Goal: Information Seeking & Learning: Learn about a topic

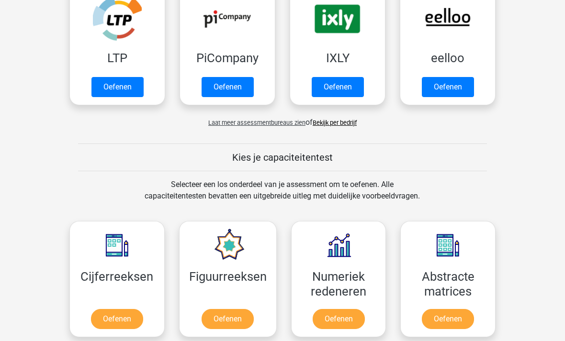
scroll to position [230, 0]
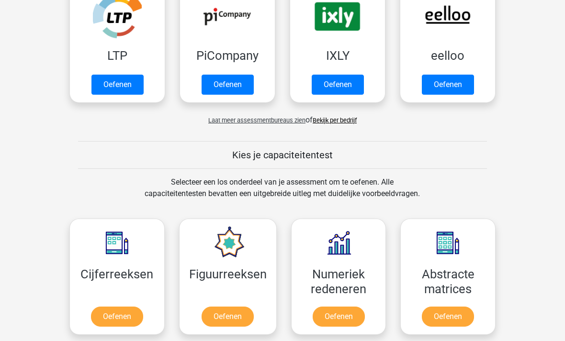
click at [127, 315] on link "Oefenen" at bounding box center [117, 317] width 52 height 20
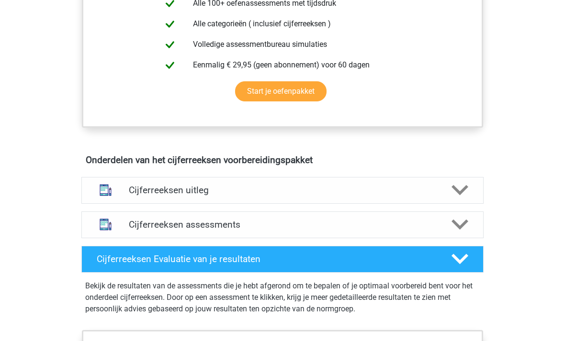
scroll to position [429, 0]
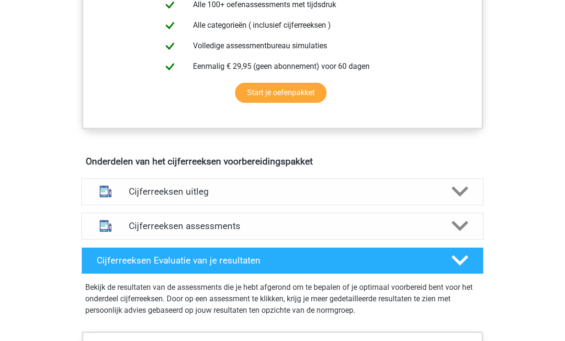
click at [459, 200] on icon at bounding box center [459, 191] width 17 height 17
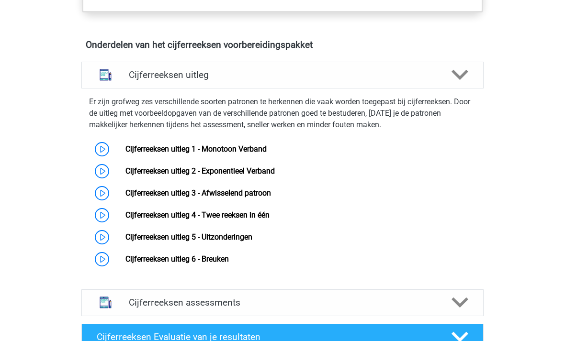
scroll to position [546, 0]
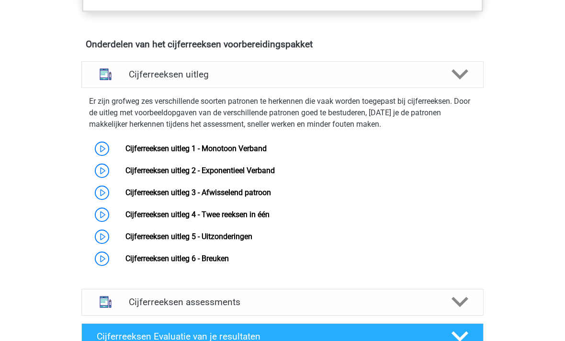
click at [267, 153] on link "Cijferreeksen uitleg 1 - Monotoon Verband" at bounding box center [195, 148] width 141 height 9
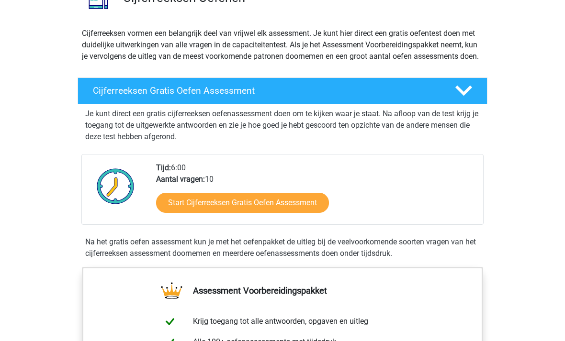
scroll to position [98, 0]
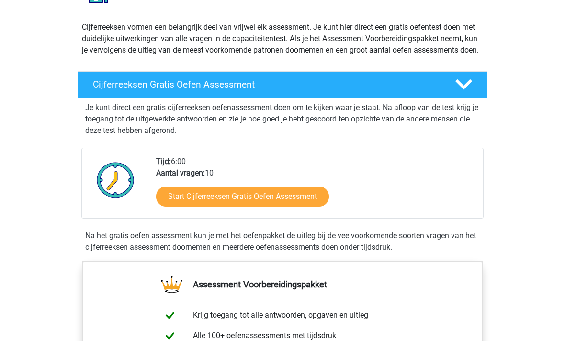
click at [303, 207] on link "Start Cijferreeksen Gratis Oefen Assessment" at bounding box center [242, 197] width 173 height 20
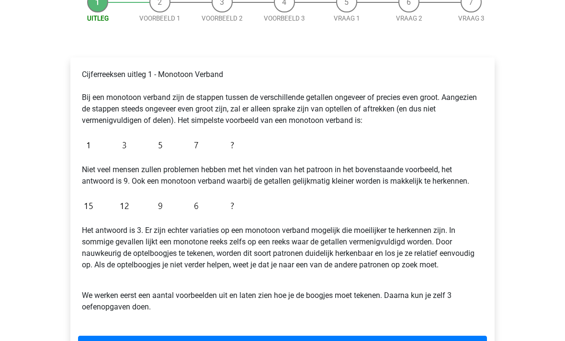
scroll to position [124, 0]
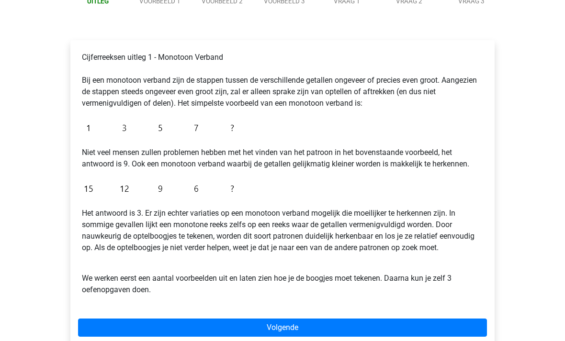
click at [337, 330] on link "Volgende" at bounding box center [282, 328] width 409 height 18
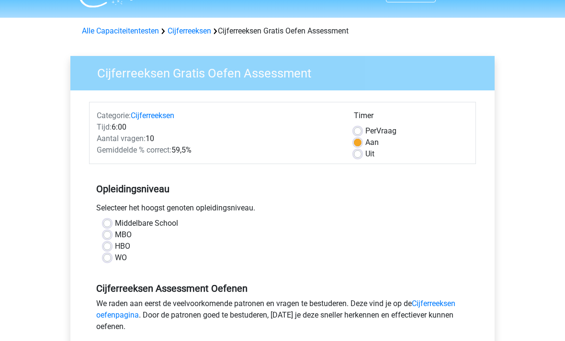
scroll to position [27, 0]
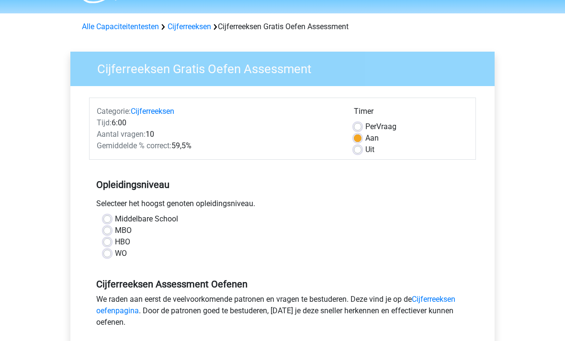
click at [130, 241] on label "HBO" at bounding box center [122, 241] width 15 height 11
click at [111, 241] on input "HBO" at bounding box center [107, 241] width 8 height 10
radio input "true"
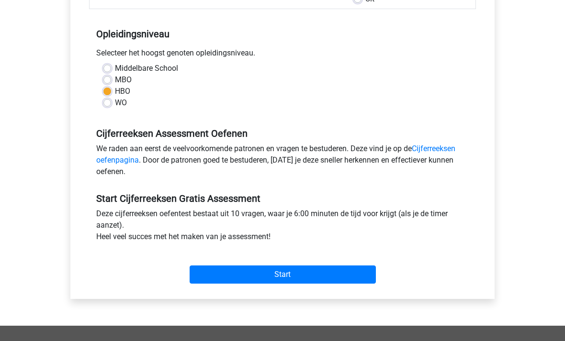
scroll to position [178, 0]
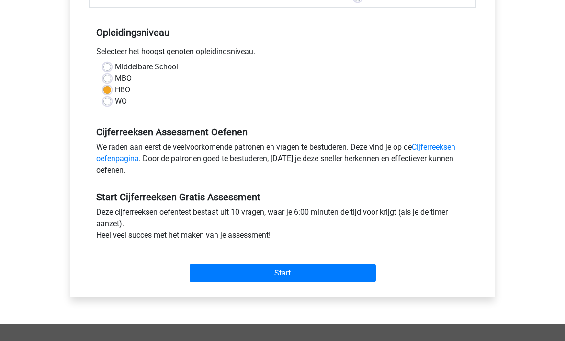
click at [307, 275] on input "Start" at bounding box center [282, 274] width 186 height 18
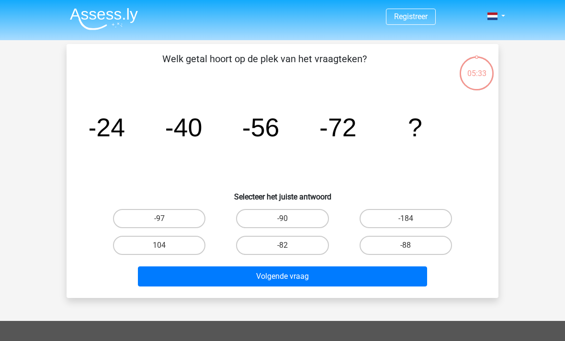
click at [305, 219] on label "-90" at bounding box center [282, 218] width 92 height 19
click at [289, 219] on input "-90" at bounding box center [285, 222] width 6 height 6
radio input "true"
click at [319, 278] on button "Volgende vraag" at bounding box center [282, 277] width 289 height 20
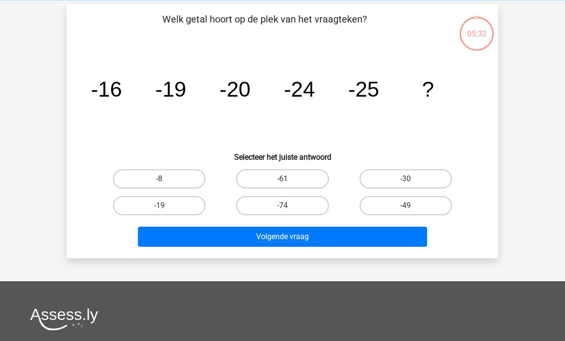
scroll to position [44, 0]
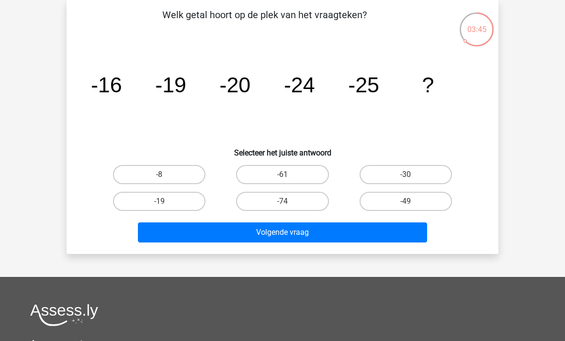
click at [432, 170] on label "-30" at bounding box center [405, 174] width 92 height 19
click at [411, 175] on input "-30" at bounding box center [408, 178] width 6 height 6
radio input "true"
click at [386, 230] on button "Volgende vraag" at bounding box center [282, 232] width 289 height 20
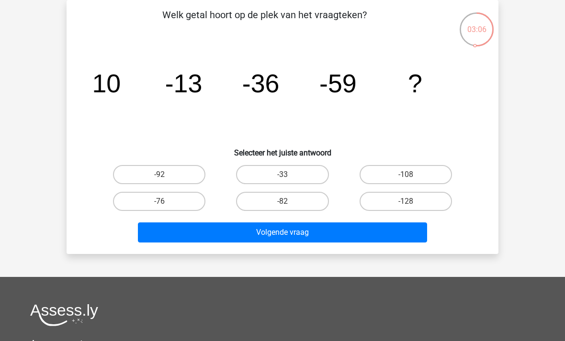
click at [306, 202] on label "-82" at bounding box center [282, 201] width 92 height 19
click at [289, 202] on input "-82" at bounding box center [285, 204] width 6 height 6
radio input "true"
click at [342, 232] on button "Volgende vraag" at bounding box center [282, 232] width 289 height 20
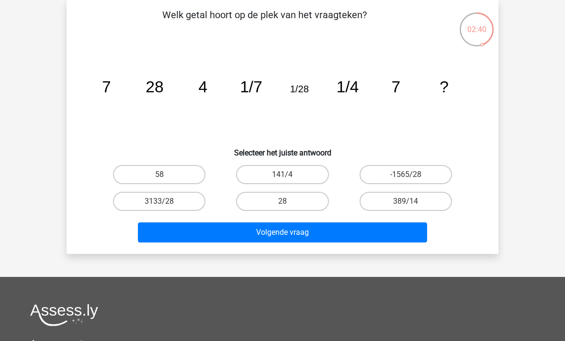
click at [245, 234] on button "Volgende vraag" at bounding box center [282, 232] width 289 height 20
click at [294, 199] on label "28" at bounding box center [282, 201] width 92 height 19
click at [289, 201] on input "28" at bounding box center [285, 204] width 6 height 6
radio input "true"
click at [316, 233] on button "Volgende vraag" at bounding box center [282, 232] width 289 height 20
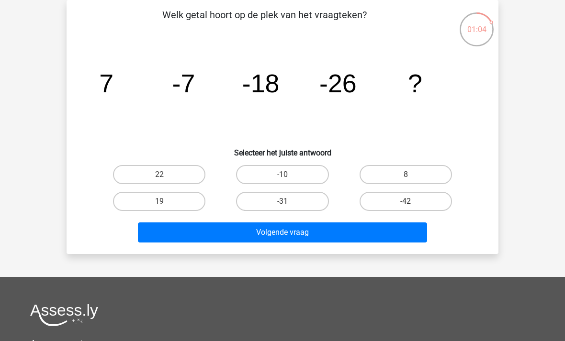
click at [411, 177] on input "8" at bounding box center [408, 178] width 6 height 6
radio input "true"
click at [347, 242] on button "Volgende vraag" at bounding box center [282, 232] width 289 height 20
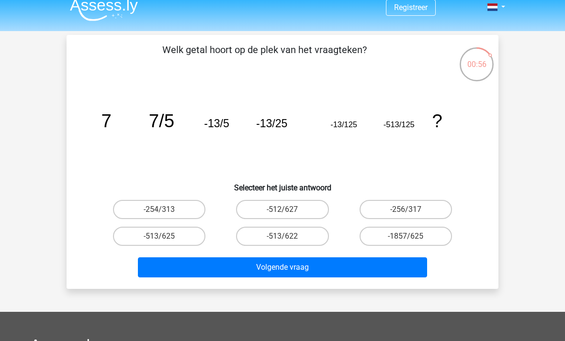
scroll to position [0, 0]
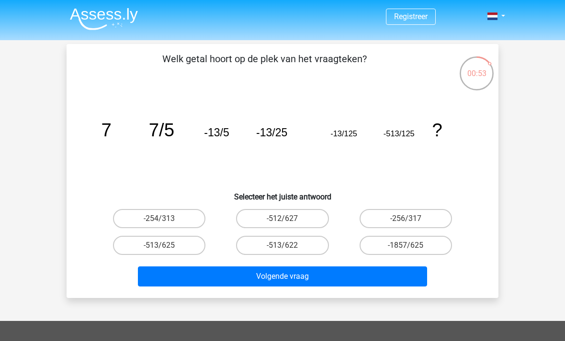
click at [418, 211] on label "-256/317" at bounding box center [405, 218] width 92 height 19
click at [411, 219] on input "-256/317" at bounding box center [408, 222] width 6 height 6
radio input "true"
click at [387, 279] on button "Volgende vraag" at bounding box center [282, 277] width 289 height 20
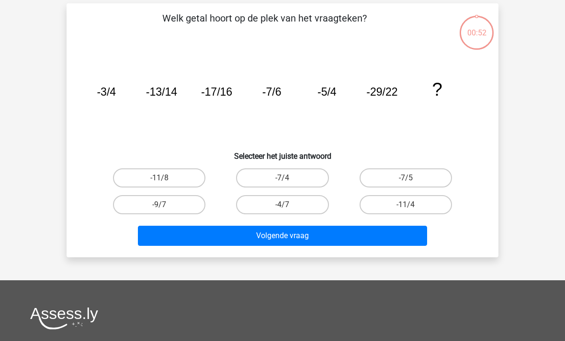
scroll to position [44, 0]
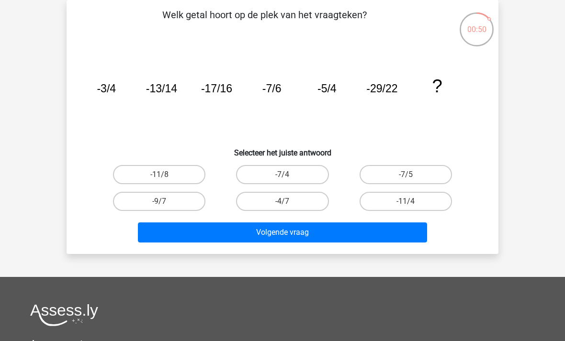
click at [372, 222] on button "Volgende vraag" at bounding box center [282, 232] width 289 height 20
click at [415, 202] on label "-11/4" at bounding box center [405, 201] width 92 height 19
click at [411, 202] on input "-11/4" at bounding box center [408, 204] width 6 height 6
radio input "true"
click at [382, 230] on button "Volgende vraag" at bounding box center [282, 232] width 289 height 20
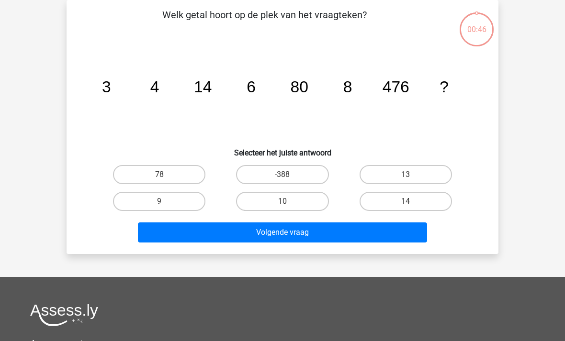
click at [423, 163] on div "13" at bounding box center [405, 174] width 123 height 27
click at [377, 254] on div "Welk getal hoort op de plek van het vraagteken? image/svg+xml 3 4 14 6 80 8 476…" at bounding box center [283, 127] width 432 height 254
click at [386, 238] on button "Volgende vraag" at bounding box center [282, 232] width 289 height 20
click at [430, 173] on label "13" at bounding box center [405, 174] width 92 height 19
click at [411, 175] on input "13" at bounding box center [408, 178] width 6 height 6
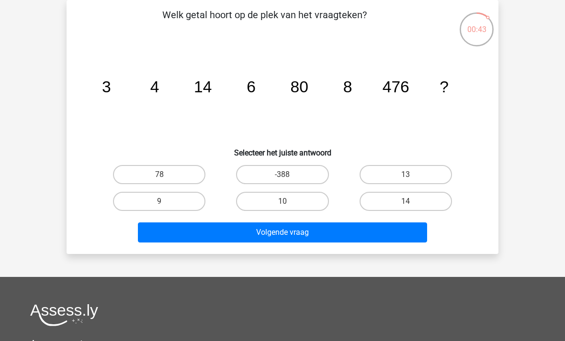
radio input "true"
click at [387, 229] on button "Volgende vraag" at bounding box center [282, 232] width 289 height 20
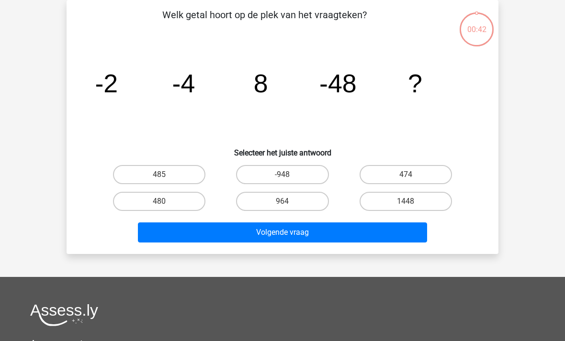
click at [419, 178] on label "474" at bounding box center [405, 174] width 92 height 19
click at [411, 178] on input "474" at bounding box center [408, 178] width 6 height 6
radio input "true"
click at [390, 241] on button "Volgende vraag" at bounding box center [282, 232] width 289 height 20
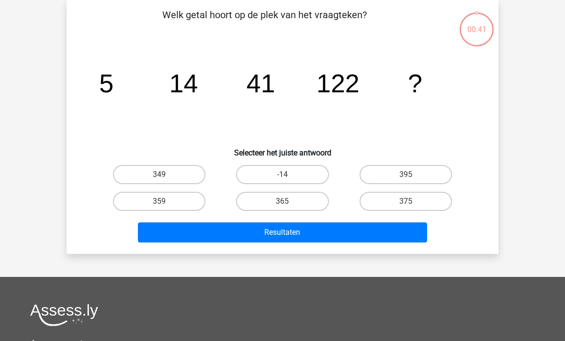
click at [410, 206] on input "375" at bounding box center [408, 204] width 6 height 6
radio input "true"
click at [393, 233] on button "Resultaten" at bounding box center [282, 232] width 289 height 20
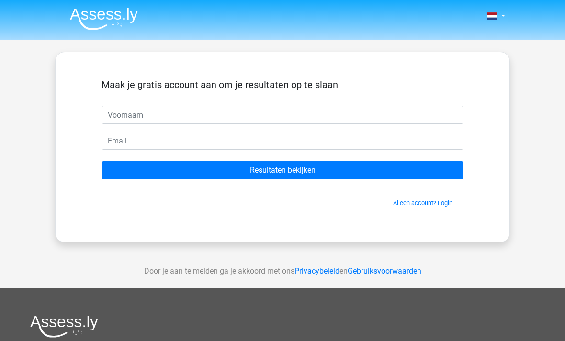
click at [399, 174] on input "Resultaten bekijken" at bounding box center [282, 170] width 362 height 18
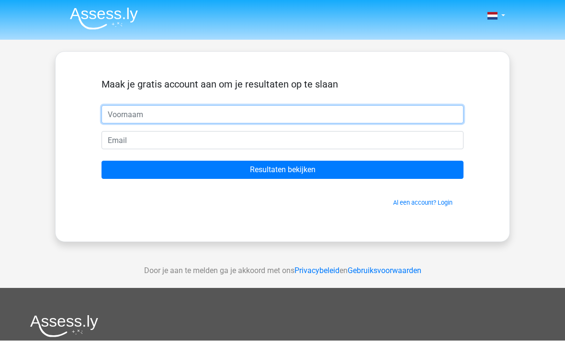
scroll to position [0, 0]
